Goal: Task Accomplishment & Management: Use online tool/utility

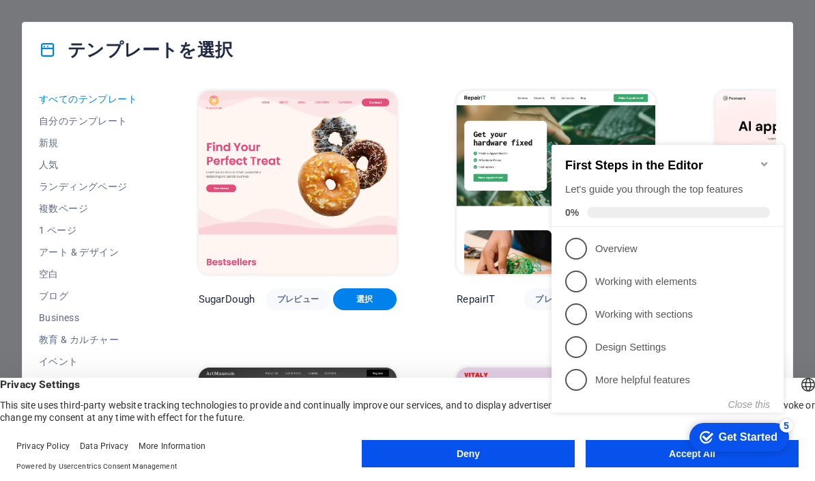
click at [645, 457] on appcues-checklist "Contextual help checklist present on screen" at bounding box center [670, 291] width 249 height 337
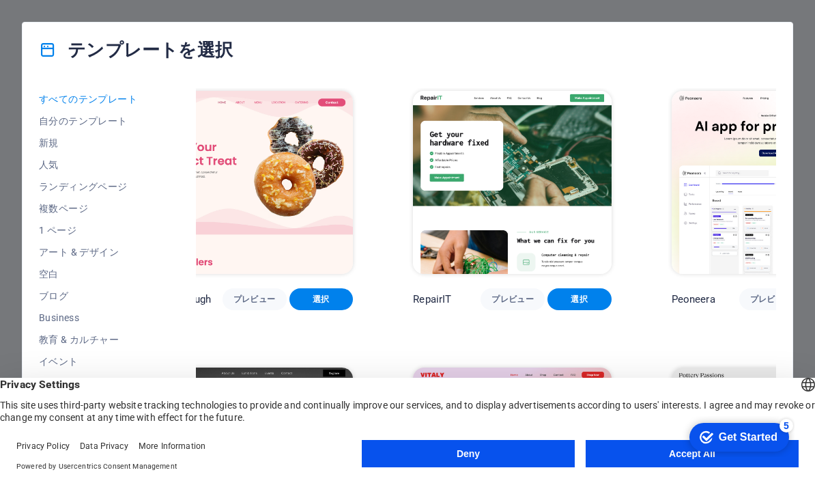
scroll to position [0, 46]
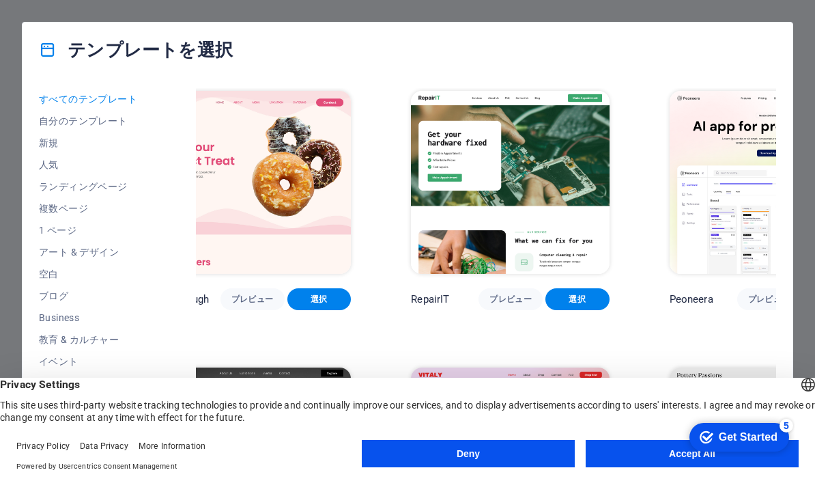
click at [660, 456] on button "Accept All" at bounding box center [692, 453] width 213 height 27
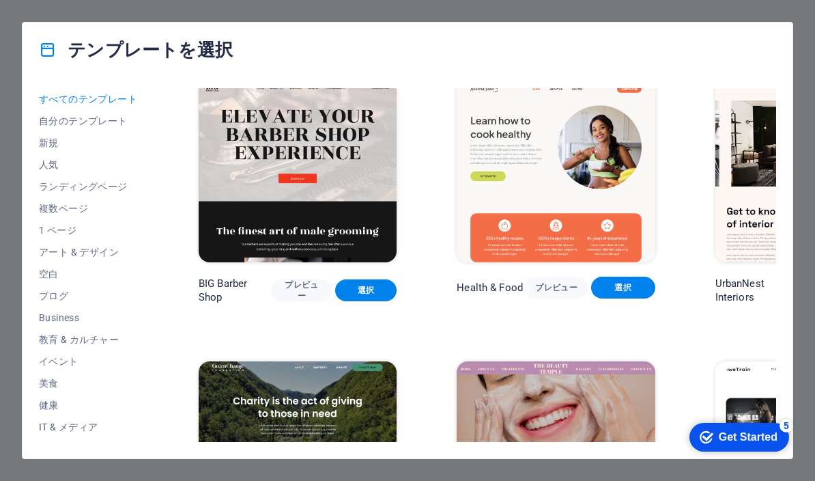
scroll to position [1710, 0]
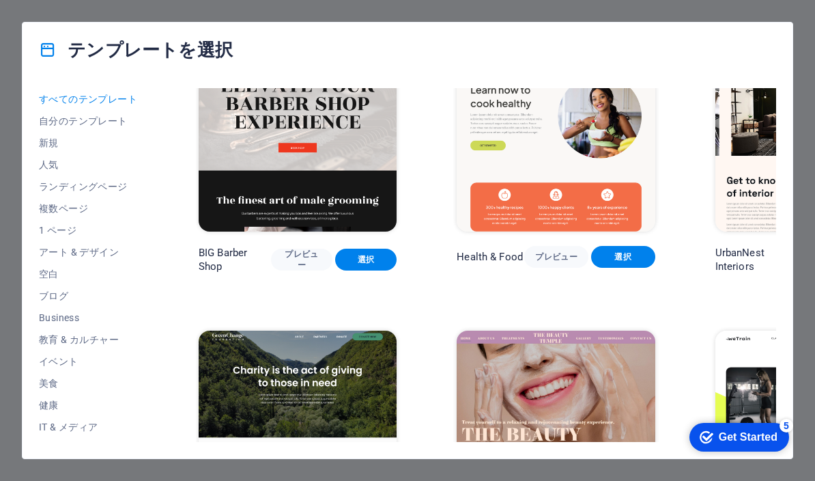
click at [795, 11] on div "テンプレートを選択 すべてのテンプレート 自分のテンプレート 新規 人気 ランディングページ 複数ページ 1 ページ アート & デザイン 空白 ブログ Bu…" at bounding box center [407, 240] width 815 height 481
click at [802, 16] on div "テンプレートを選択 すべてのテンプレート 自分のテンプレート 新規 人気 ランディングページ 複数ページ 1 ページ アート & デザイン 空白 ブログ Bu…" at bounding box center [407, 240] width 815 height 481
click at [19, 413] on div "テンプレートを選択 すべてのテンプレート 自分のテンプレート 新規 人気 ランディングページ 複数ページ 1 ページ アート & デザイン 空白 ブログ Bu…" at bounding box center [407, 240] width 815 height 481
click at [16, 432] on div "テンプレートを選択 すべてのテンプレート 自分のテンプレート 新規 人気 ランディングページ 複数ページ 1 ページ アート & デザイン 空白 ブログ Bu…" at bounding box center [407, 240] width 815 height 481
click at [24, 457] on div "すべてのテンプレート 自分のテンプレート 新規 人気 ランディングページ 複数ページ 1 ページ アート & デザイン 空白 ブログ Business 教育 …" at bounding box center [408, 267] width 770 height 381
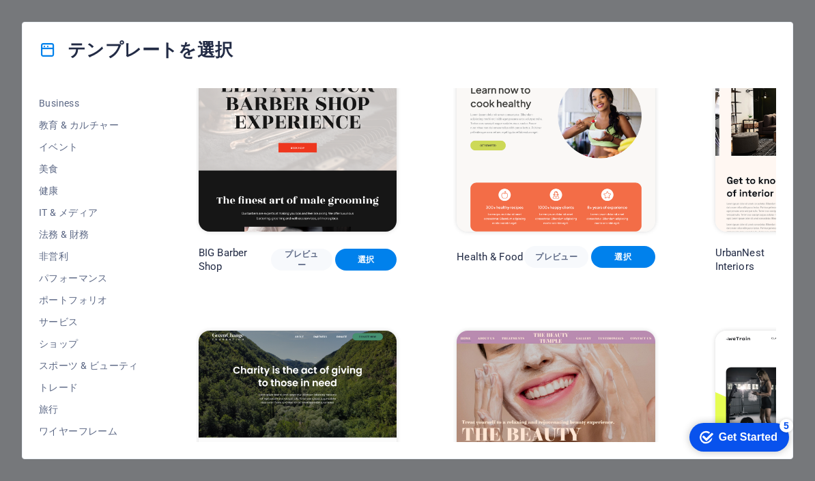
scroll to position [214, 0]
click at [742, 438] on div "Get Started" at bounding box center [748, 437] width 59 height 12
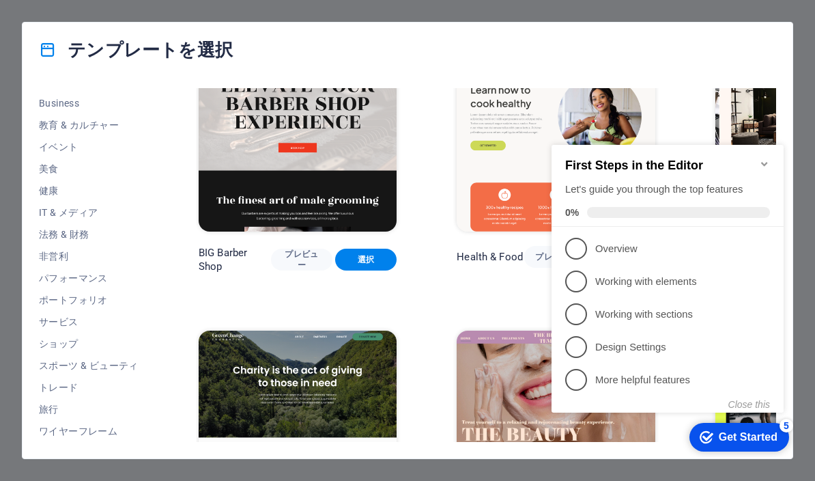
click at [767, 158] on icon "Minimize checklist" at bounding box center [764, 163] width 11 height 11
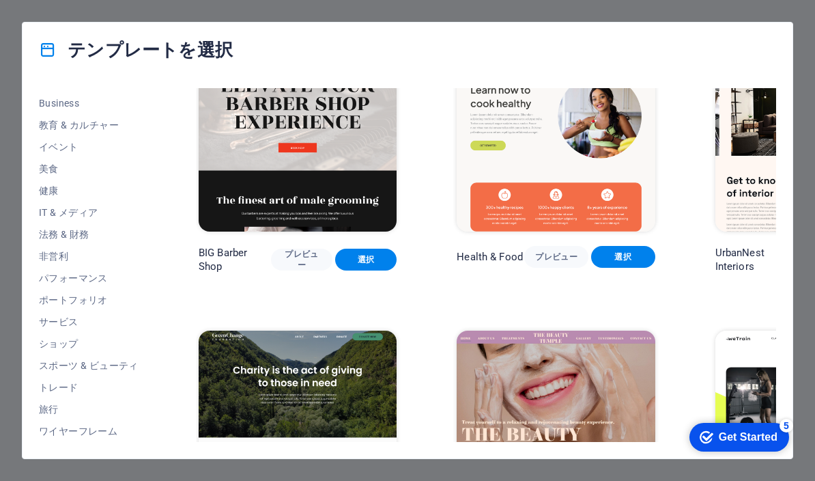
click at [804, 56] on div "テンプレートを選択 すべてのテンプレート 自分のテンプレート 新規 人気 ランディングページ 複数ページ 1 ページ アート & デザイン 空白 ブログ Bu…" at bounding box center [407, 240] width 815 height 481
click at [808, 39] on div "テンプレートを選択 すべてのテンプレート 自分のテンプレート 新規 人気 ランディングページ 複数ページ 1 ページ アート & デザイン 空白 ブログ Bu…" at bounding box center [407, 240] width 815 height 481
click at [774, 10] on div "テンプレートを選択 すべてのテンプレート 自分のテンプレート 新規 人気 ランディングページ 複数ページ 1 ページ アート & デザイン 空白 ブログ Bu…" at bounding box center [407, 240] width 815 height 481
